Goal: Navigation & Orientation: Find specific page/section

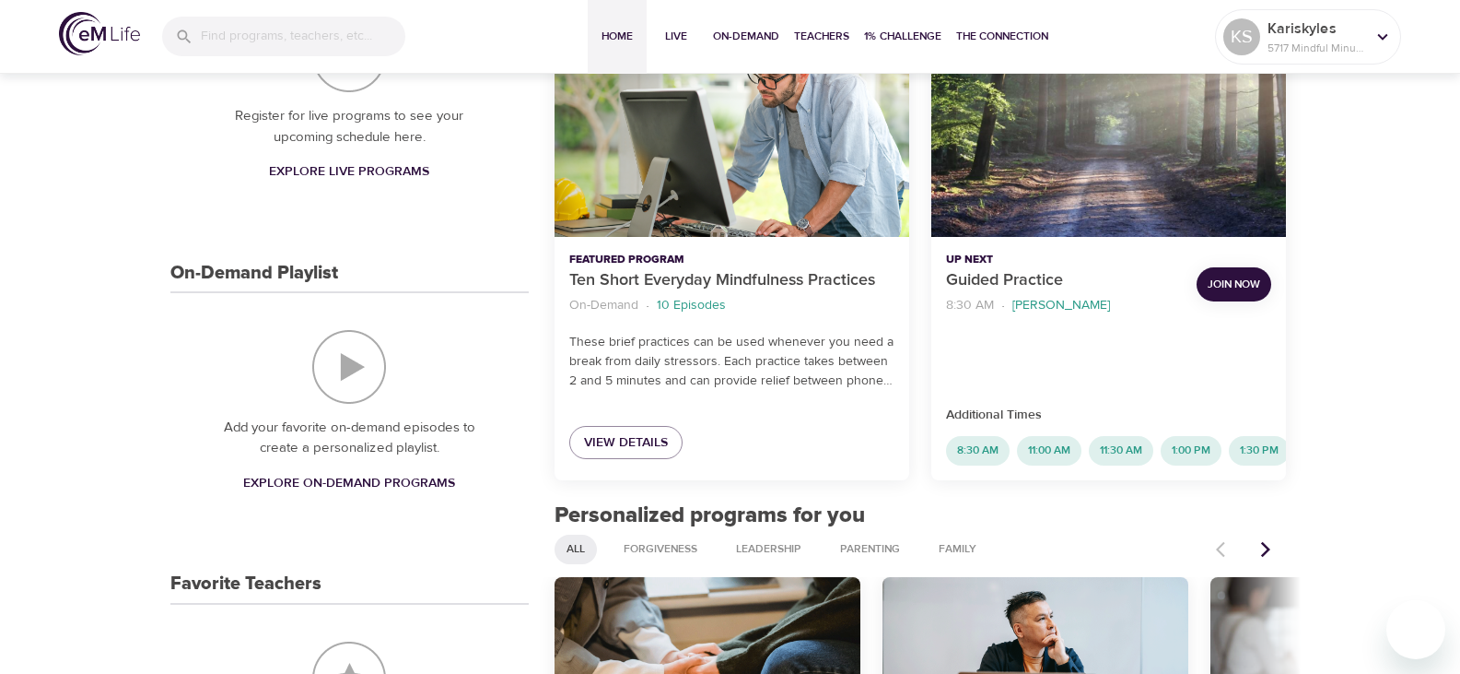
scroll to position [276, 0]
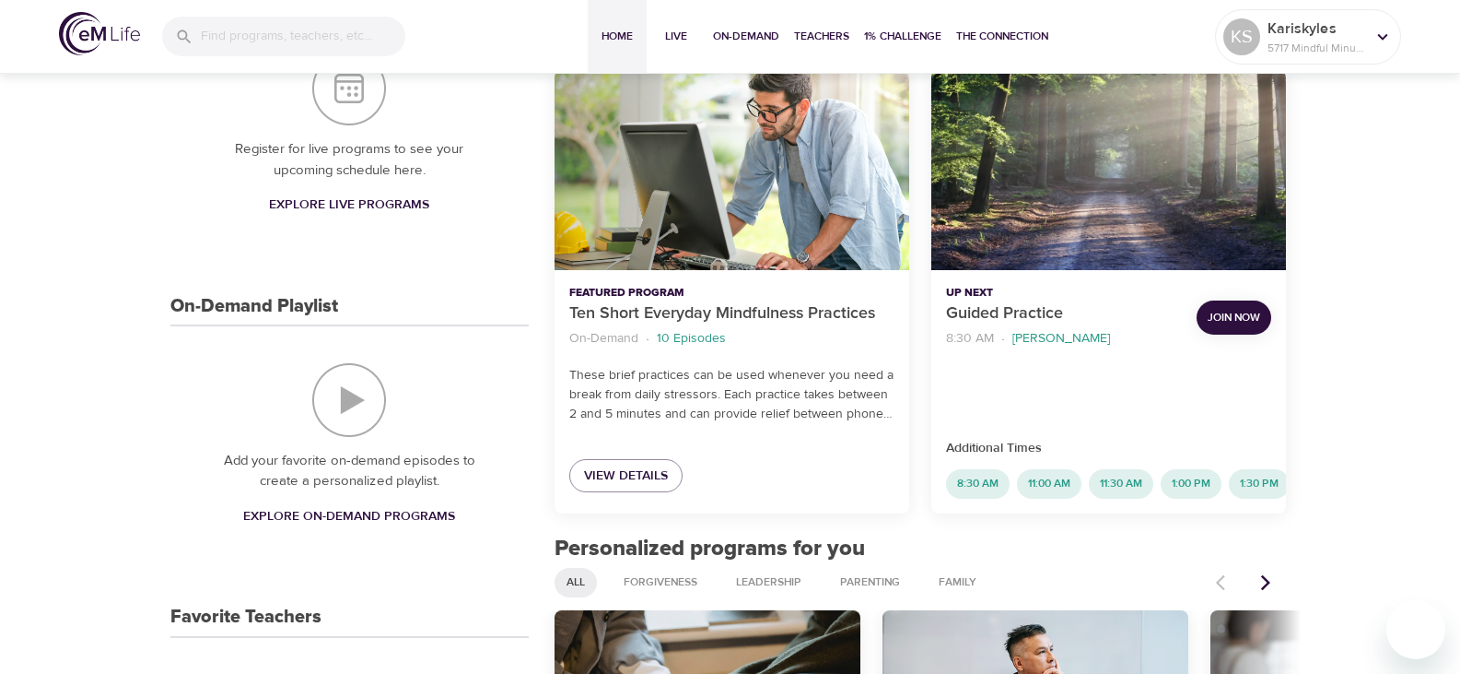
click at [1241, 314] on span "Join Now" at bounding box center [1234, 317] width 53 height 19
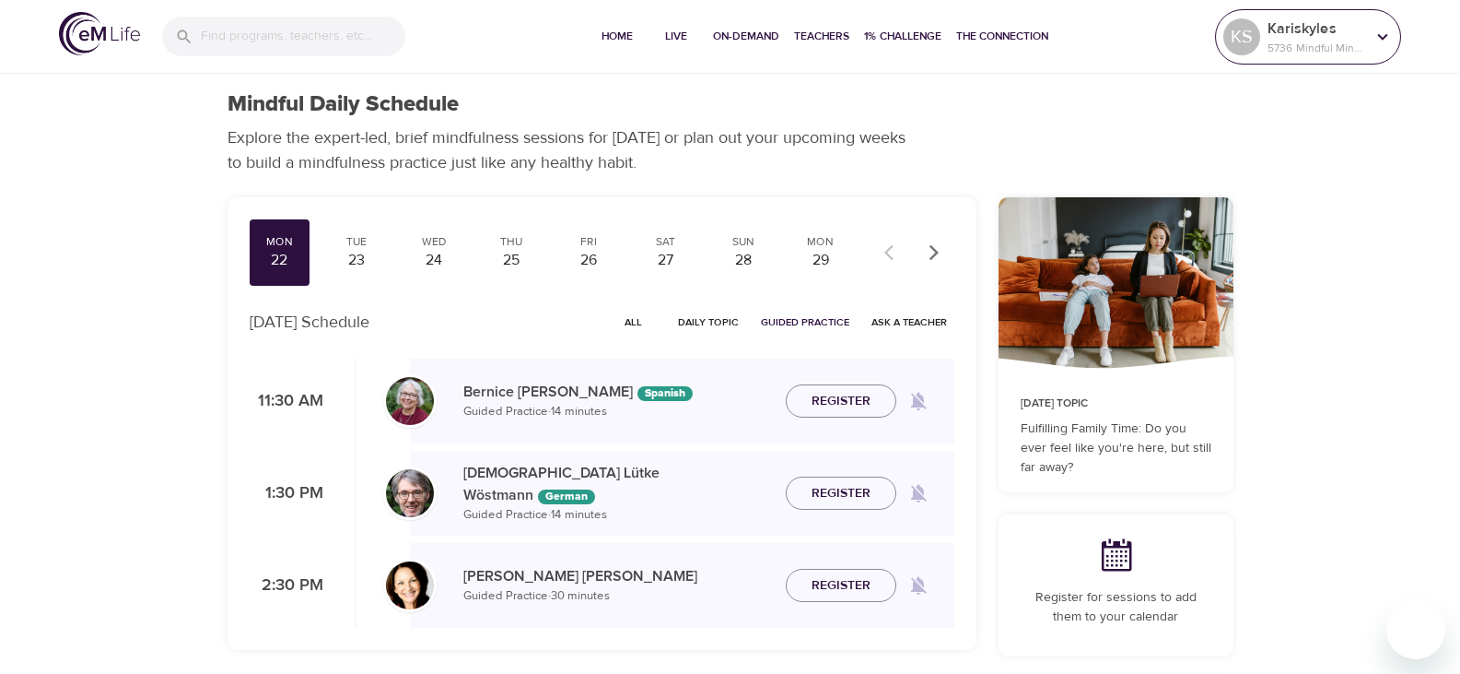
click at [1311, 43] on p "5736 Mindful Minutes" at bounding box center [1317, 48] width 98 height 17
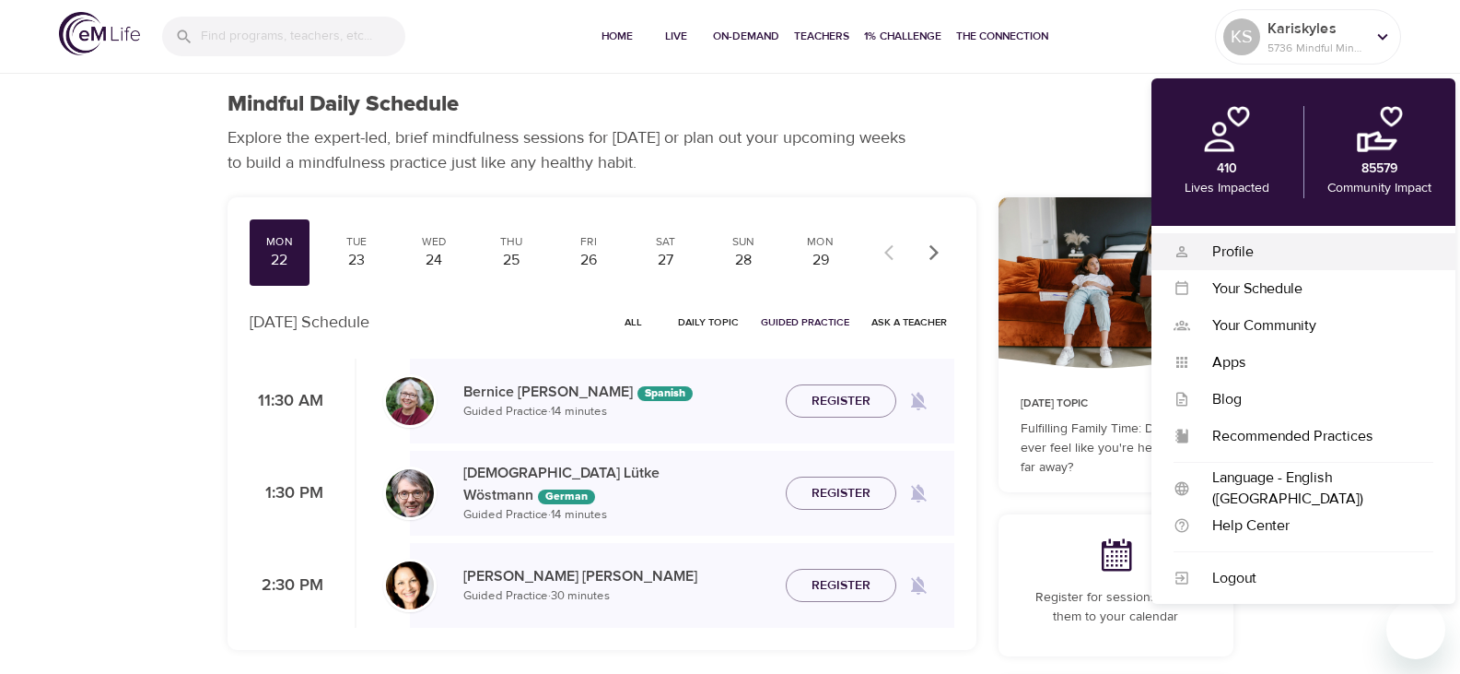
click at [1239, 261] on div "Profile" at bounding box center [1311, 251] width 243 height 21
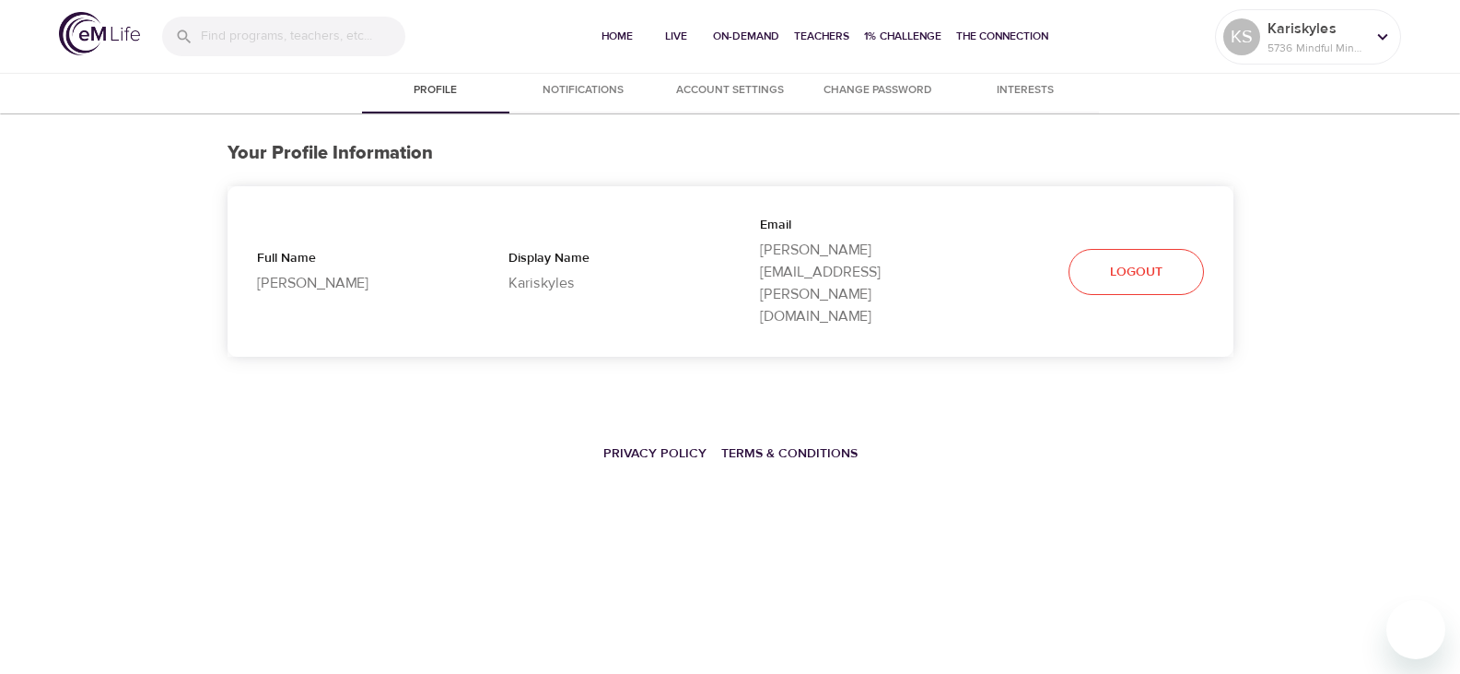
select select "10"
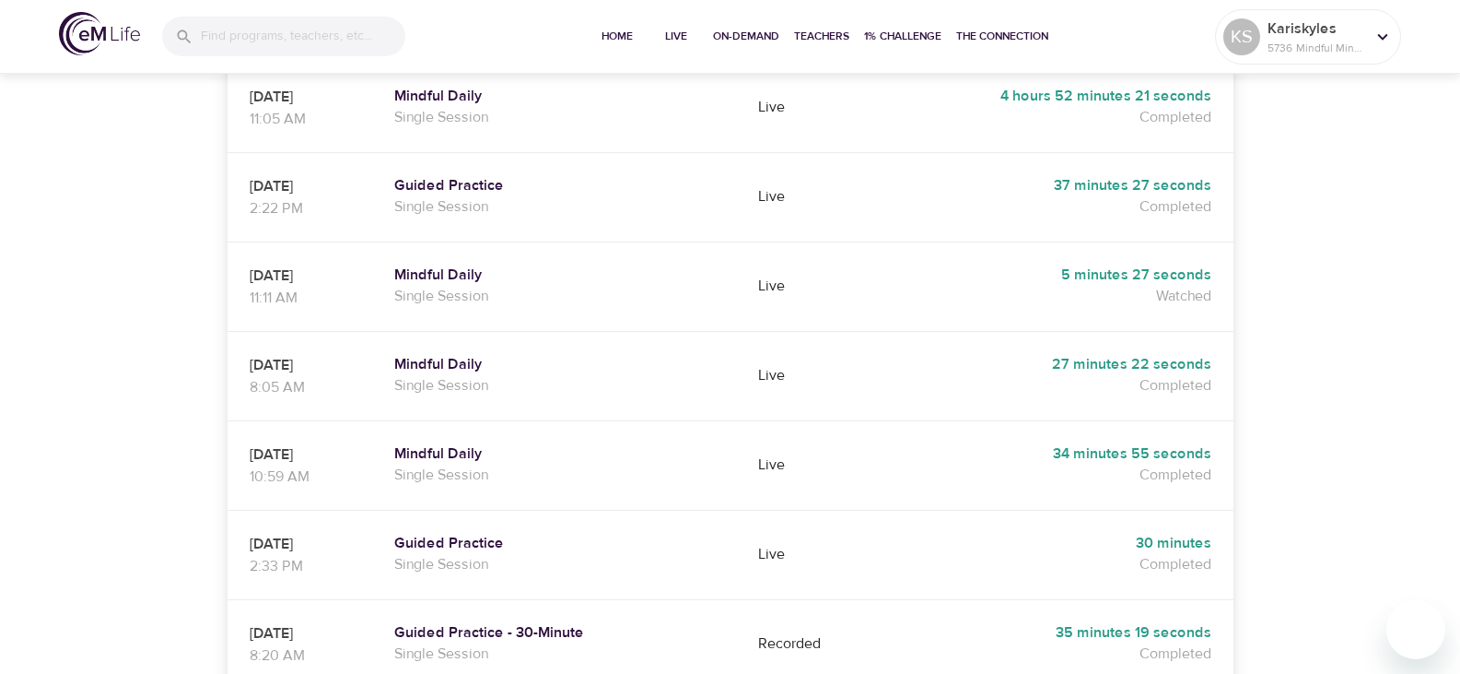
scroll to position [829, 0]
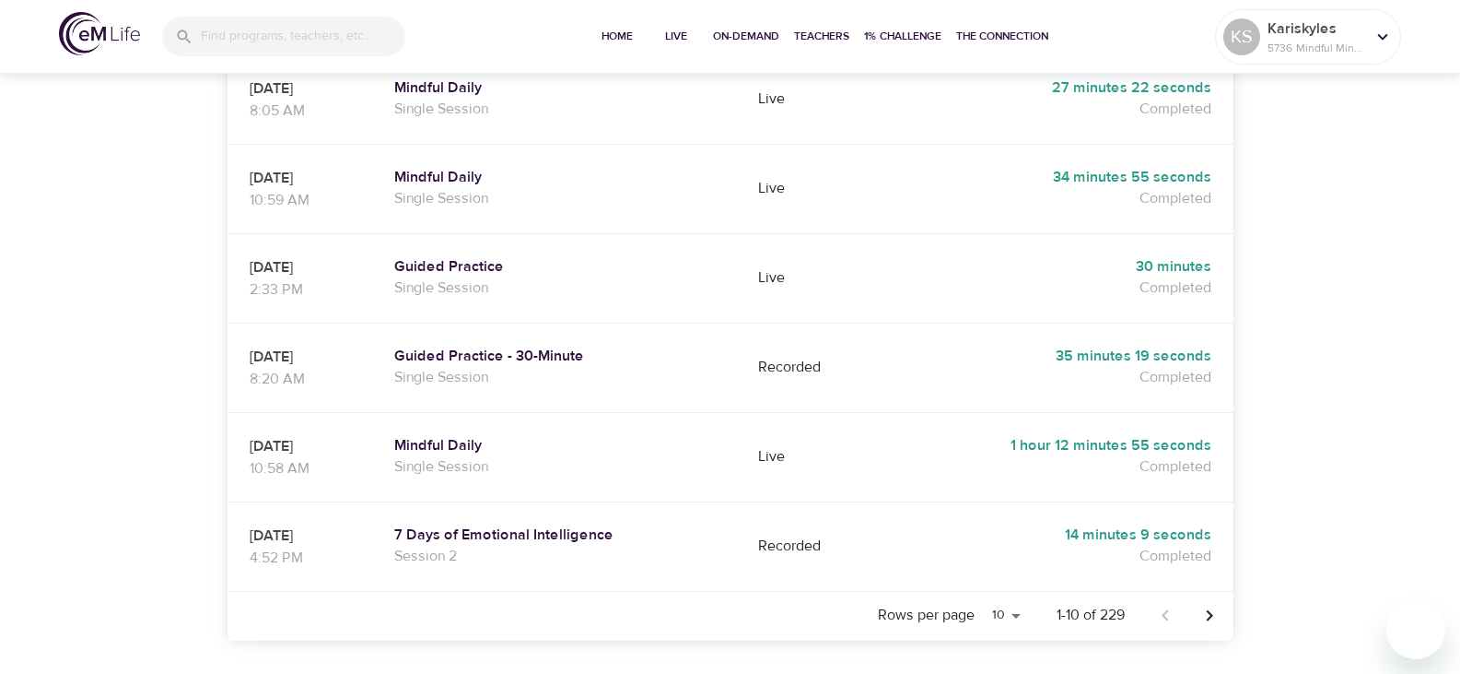
click at [1202, 604] on icon "Next page" at bounding box center [1210, 615] width 22 height 22
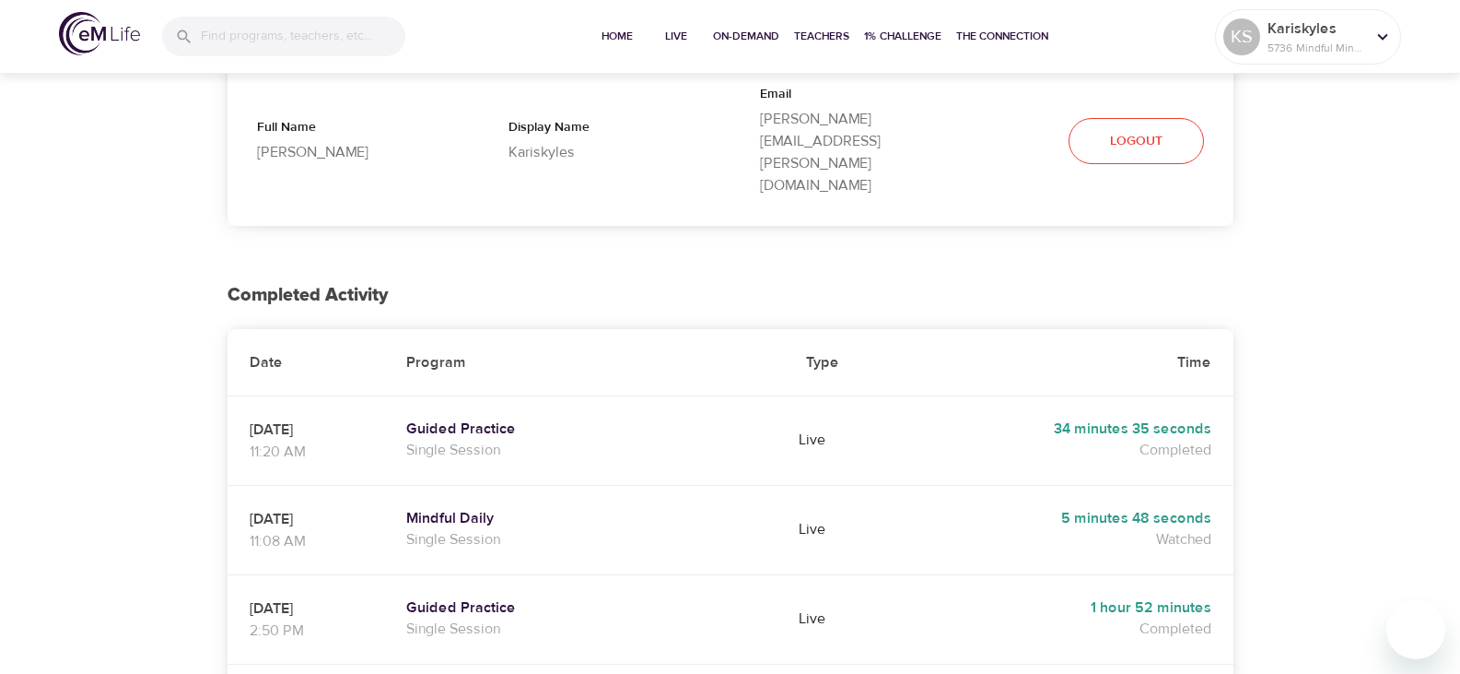
scroll to position [0, 0]
